Goal: Information Seeking & Learning: Learn about a topic

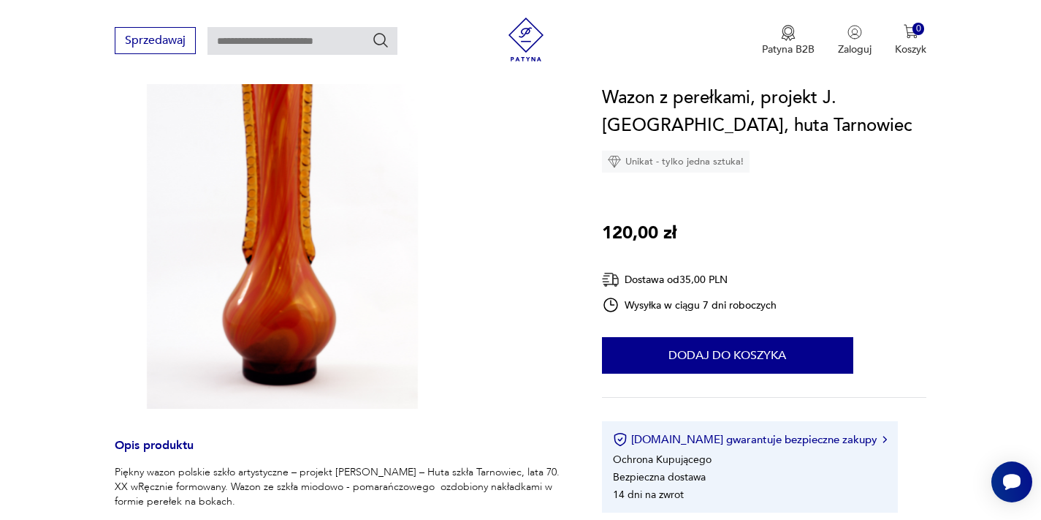
scroll to position [596, 0]
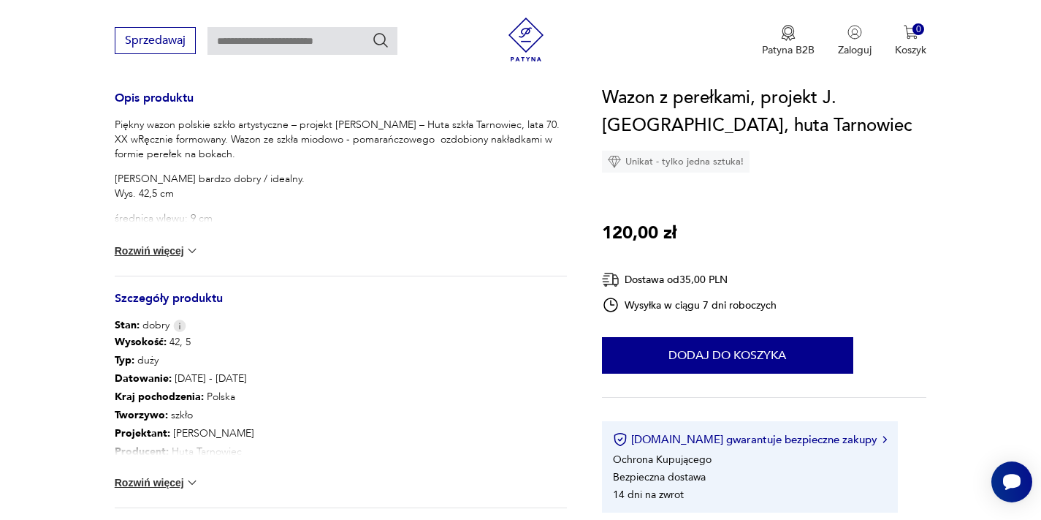
click at [134, 252] on button "Rozwiń więcej" at bounding box center [157, 250] width 85 height 15
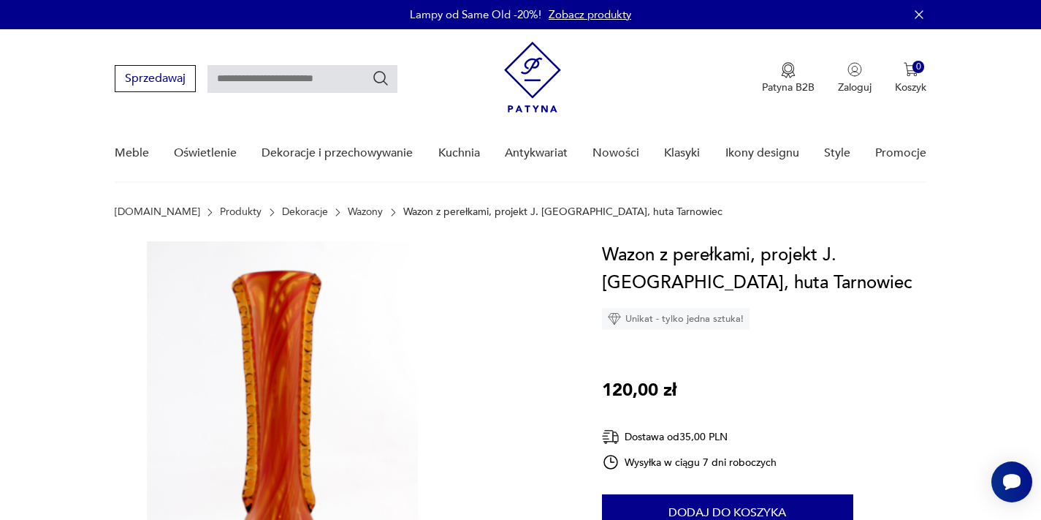
scroll to position [126, 0]
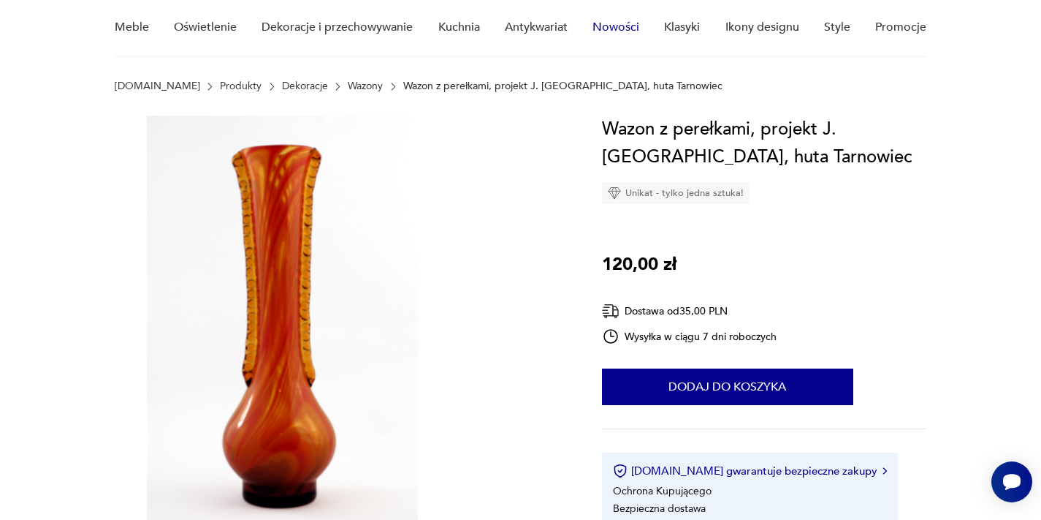
click at [606, 2] on link "Nowości" at bounding box center [616, 27] width 47 height 56
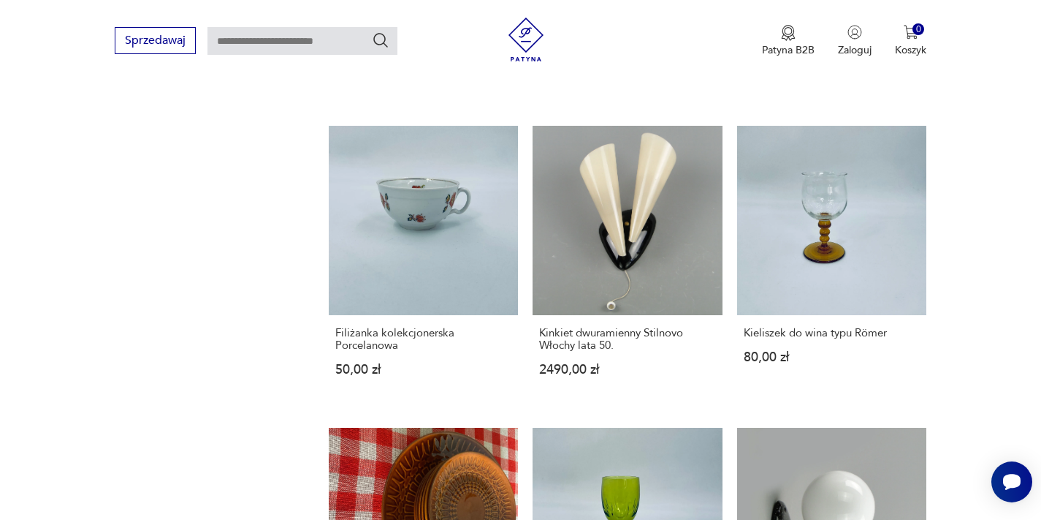
scroll to position [1252, 0]
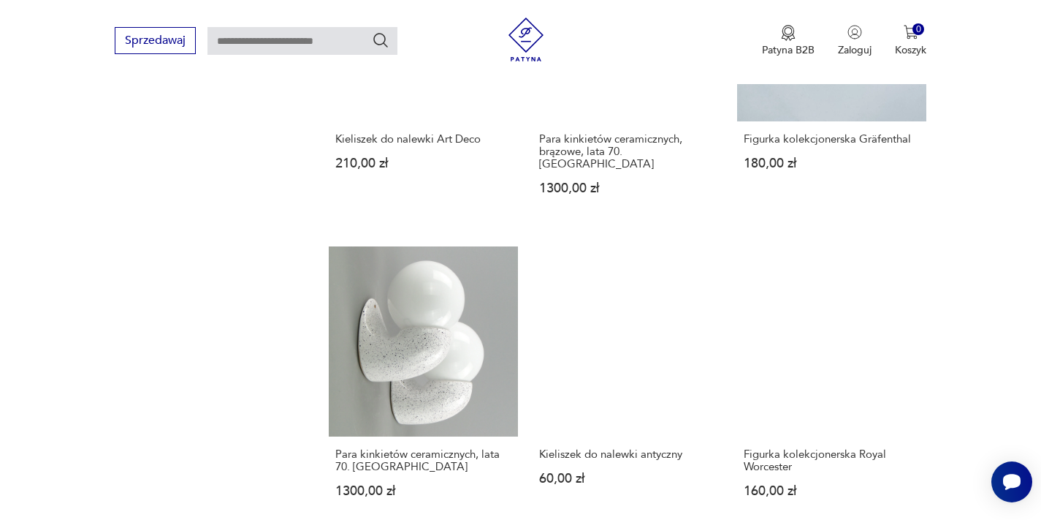
scroll to position [1463, 0]
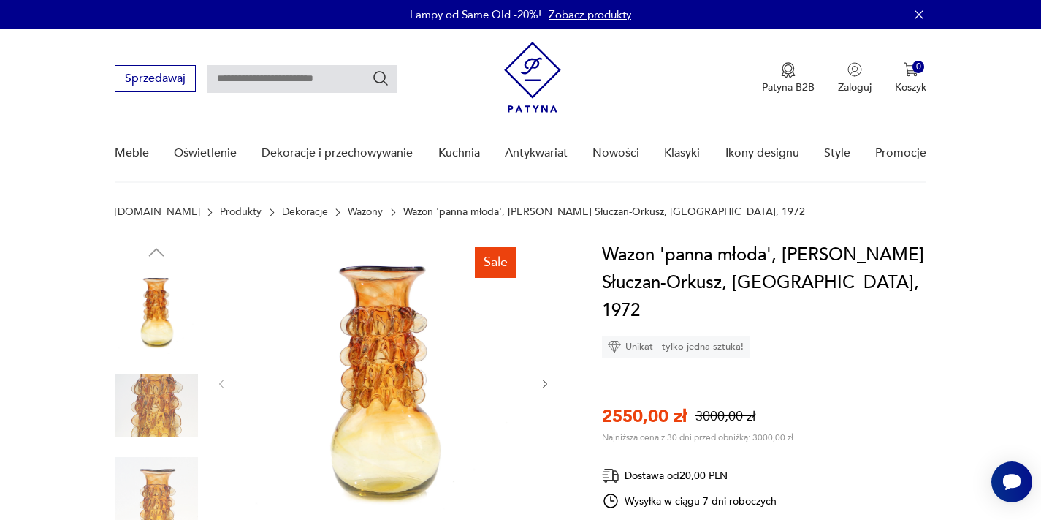
click at [348, 211] on link "Wazony" at bounding box center [365, 212] width 35 height 12
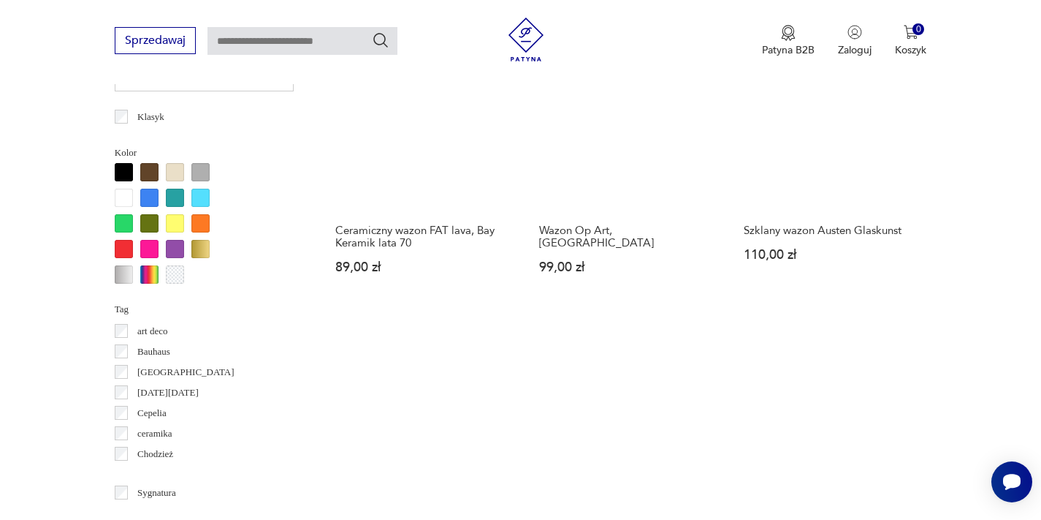
scroll to position [1376, 0]
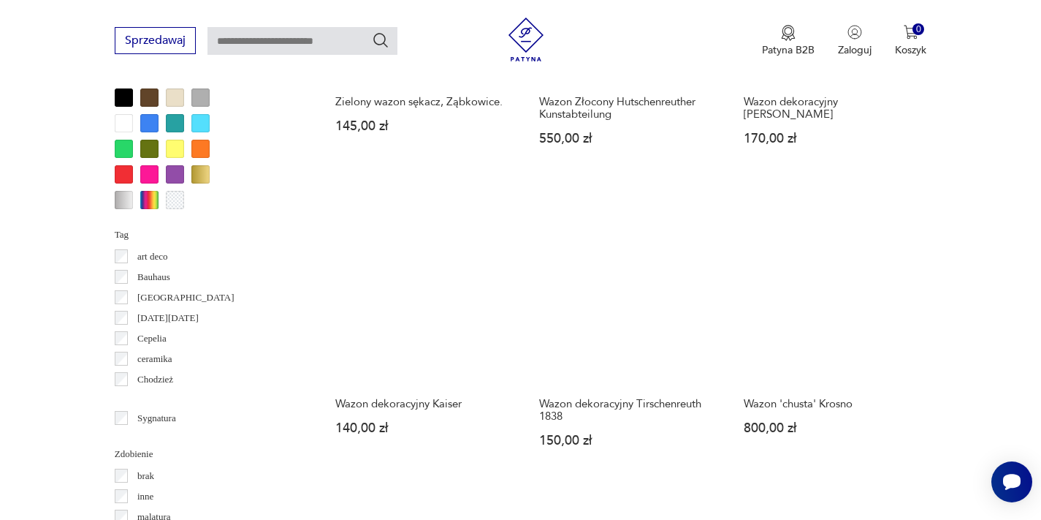
scroll to position [1609, 0]
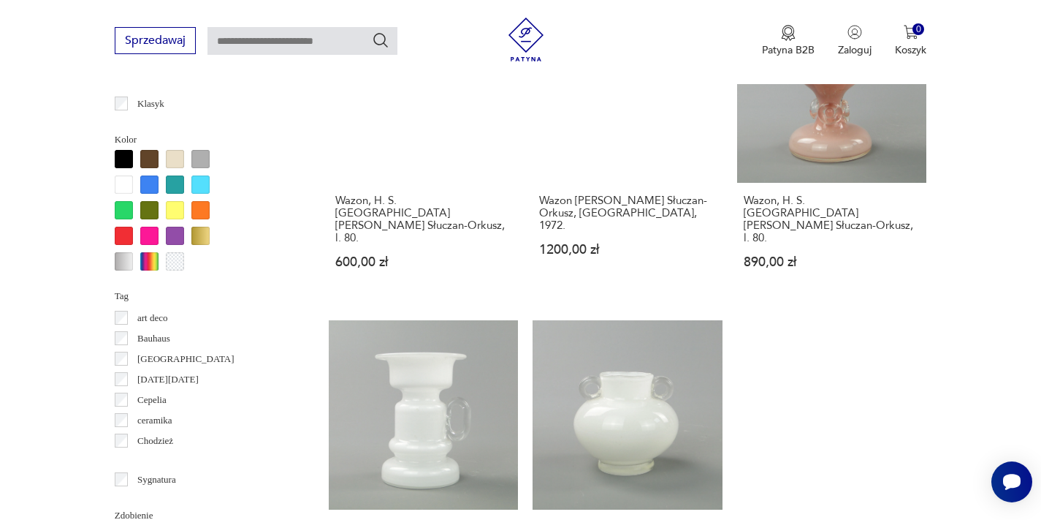
scroll to position [1420, 0]
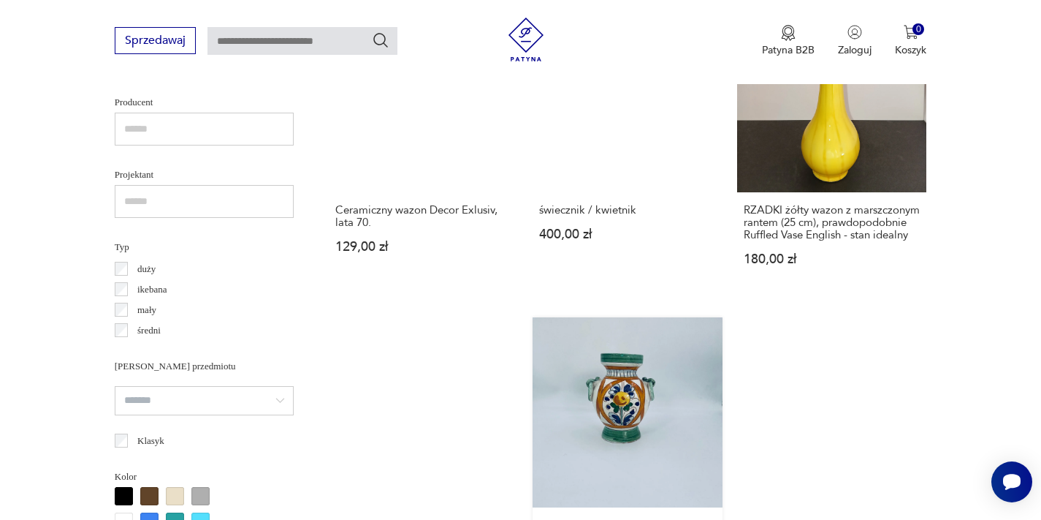
scroll to position [1399, 0]
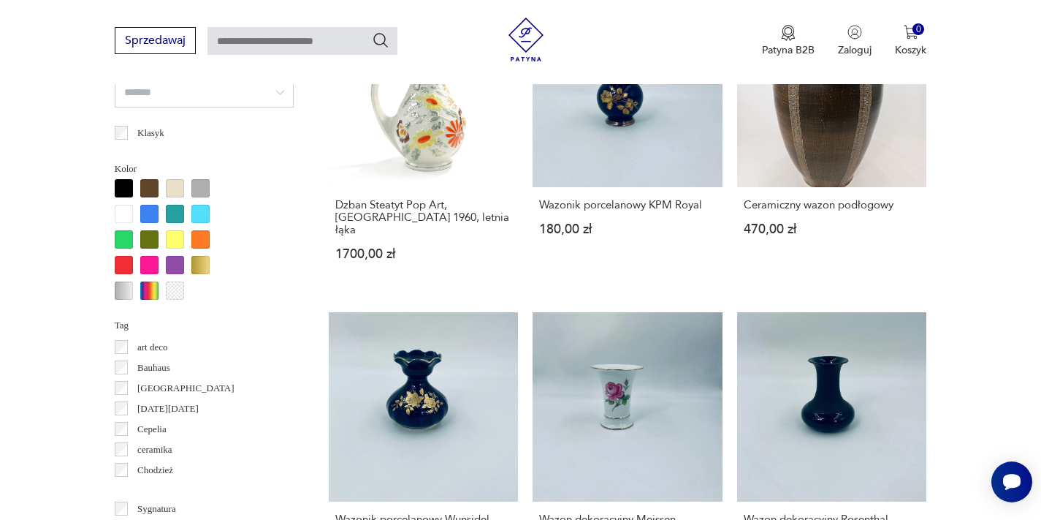
scroll to position [1303, 0]
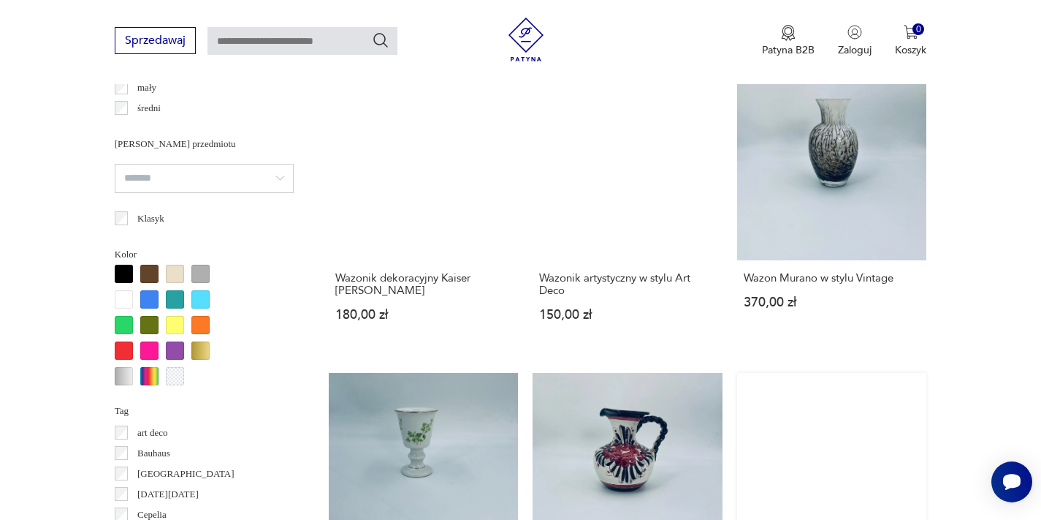
scroll to position [1473, 0]
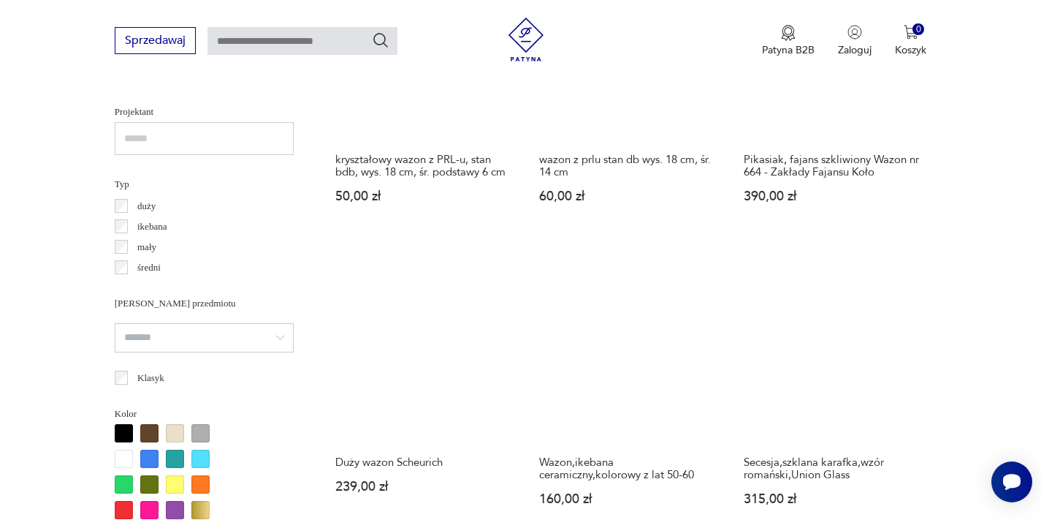
scroll to position [1336, 0]
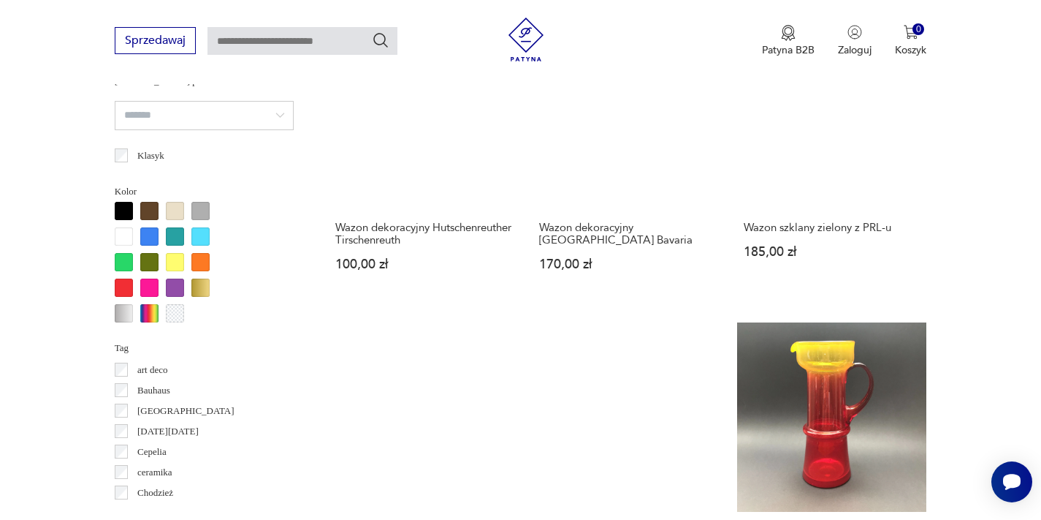
scroll to position [1364, 0]
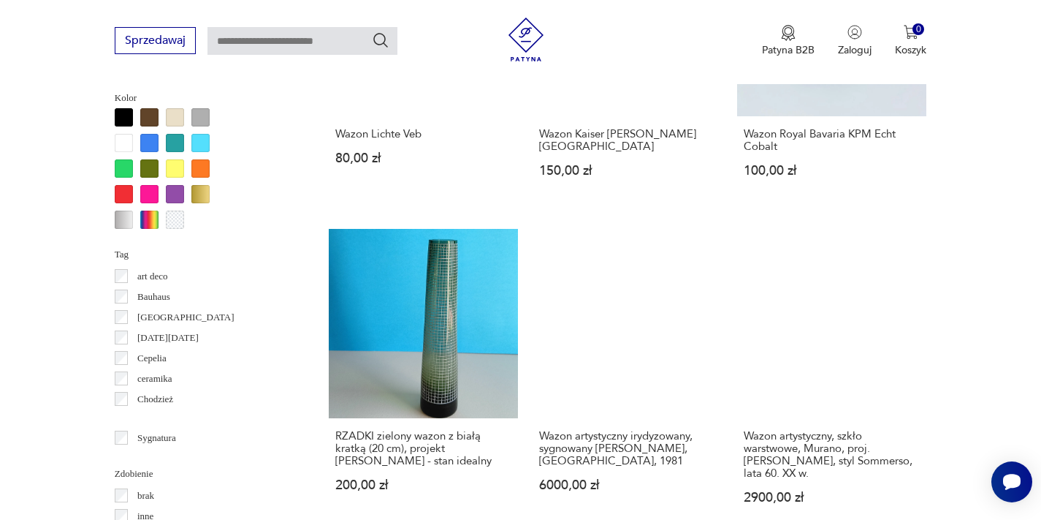
scroll to position [1374, 0]
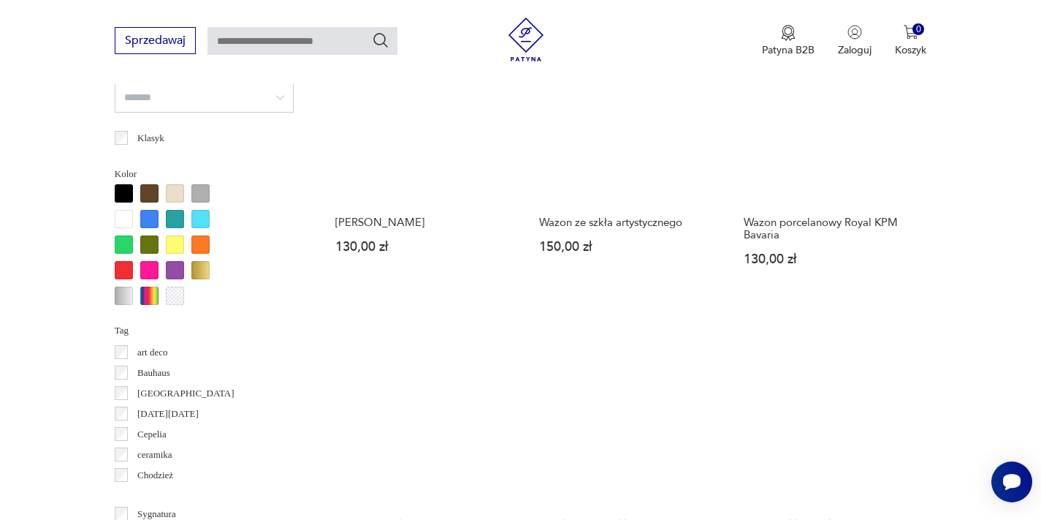
scroll to position [1396, 0]
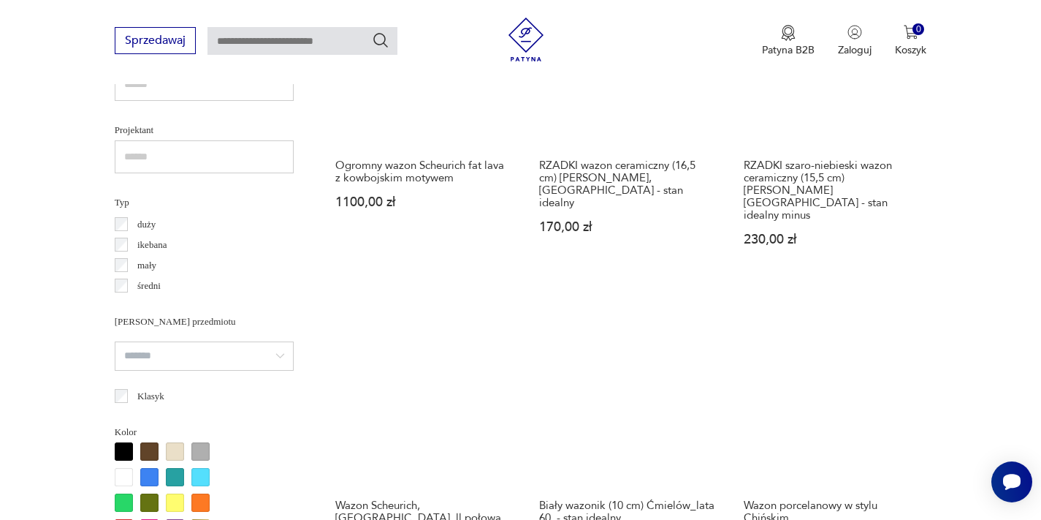
scroll to position [1522, 0]
